Goal: Task Accomplishment & Management: Manage account settings

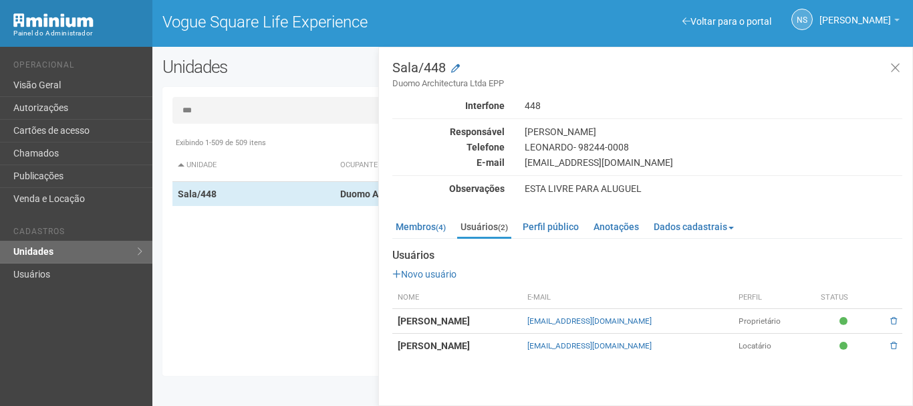
click at [222, 126] on div "*** Exibindo 1-509 de 509 itens Unidade Ocupante Categoria Perfil público Loja/…" at bounding box center [532, 231] width 740 height 269
click at [216, 106] on input "***" at bounding box center [532, 110] width 720 height 27
click at [128, 116] on link "Autorizações" at bounding box center [76, 108] width 152 height 23
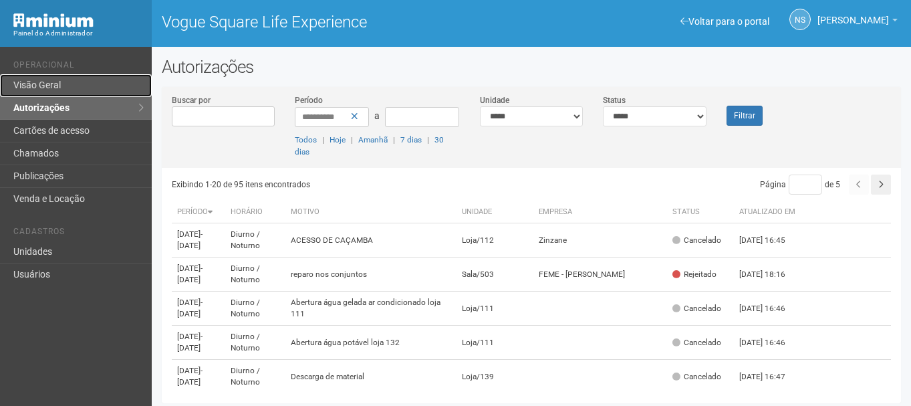
click at [75, 92] on link "Visão Geral" at bounding box center [76, 85] width 152 height 23
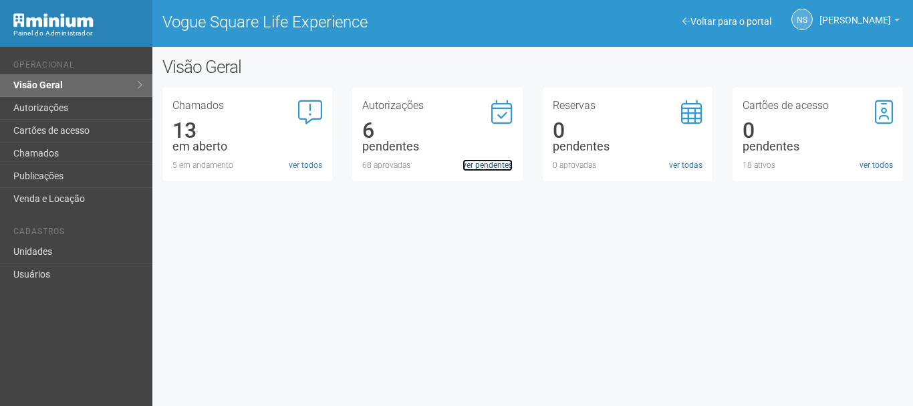
click at [502, 164] on link "ver pendentes" at bounding box center [487, 165] width 50 height 12
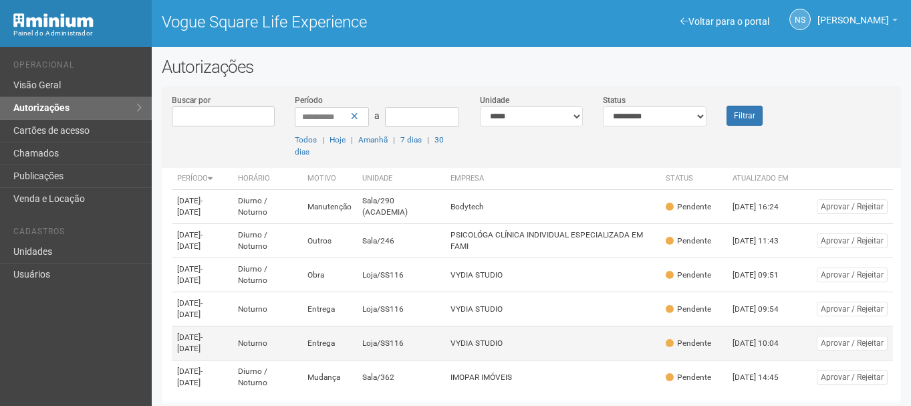
scroll to position [48, 0]
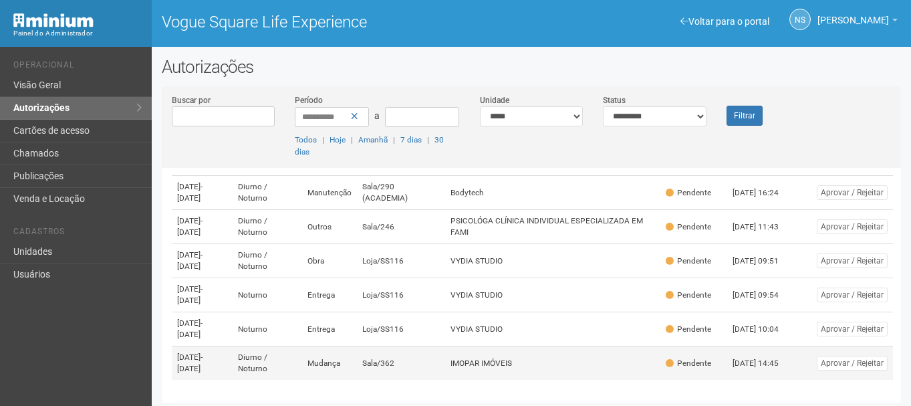
click at [536, 373] on td "IMOPAR IMÓVEIS" at bounding box center [552, 363] width 215 height 34
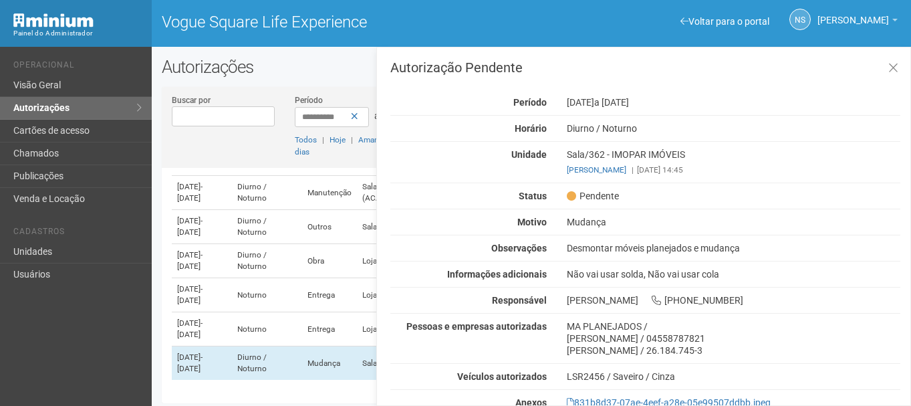
click at [644, 247] on div "Desmontar móveis planejados e mudança" at bounding box center [733, 248] width 353 height 12
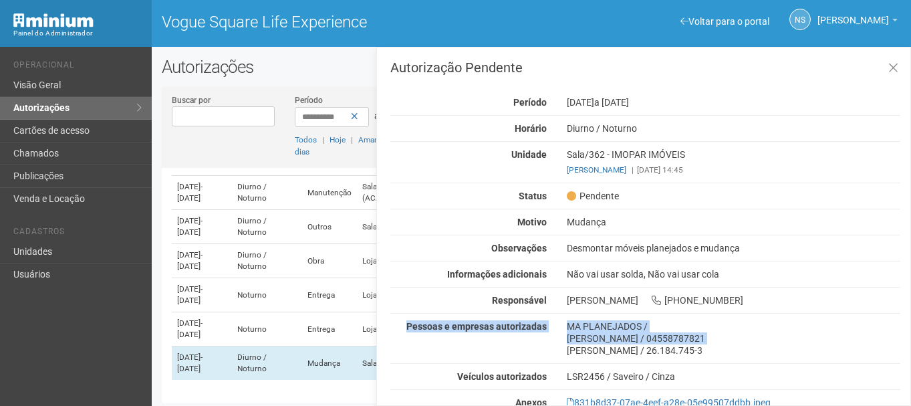
drag, startPoint x: 558, startPoint y: 309, endPoint x: 567, endPoint y: 355, distance: 47.6
click at [567, 355] on div "Autorização Pendente Período [DATE] a [DATE] [GEOGRAPHIC_DATA] [GEOGRAPHIC_DATA…" at bounding box center [645, 268] width 510 height 415
click at [543, 333] on div "Pessoas e empresas autorizadas MA PLANEJADOS / [PERSON_NAME] / 04558787821 [PER…" at bounding box center [645, 338] width 530 height 36
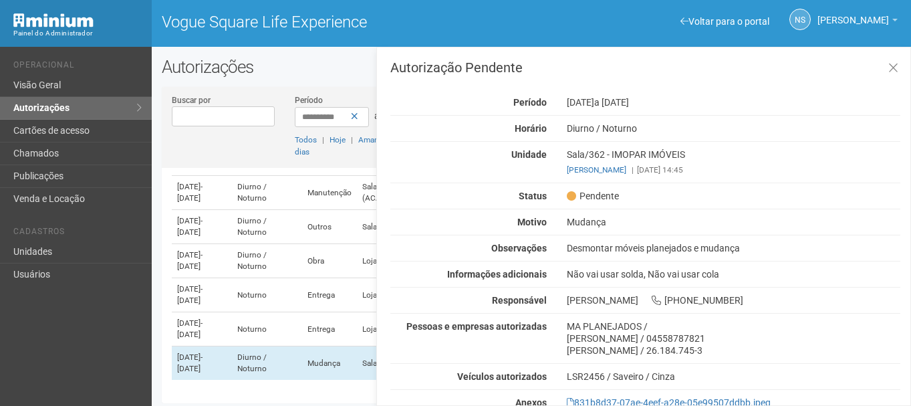
click at [567, 331] on div "MA PLANEJADOS /" at bounding box center [733, 326] width 333 height 12
click at [570, 225] on div "Mudança" at bounding box center [733, 222] width 353 height 12
click at [571, 225] on div "Mudança" at bounding box center [733, 222] width 353 height 12
click at [388, 181] on div "Autorização Pendente Período [DATE] a [DATE] [GEOGRAPHIC_DATA] [GEOGRAPHIC_DATA…" at bounding box center [643, 226] width 534 height 359
